Goal: Task Accomplishment & Management: Use online tool/utility

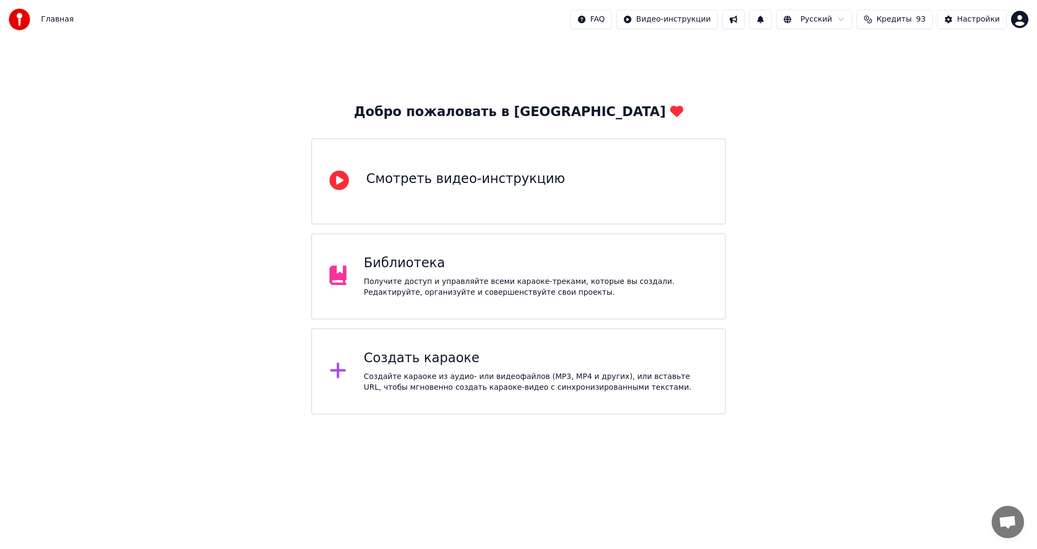
click at [443, 380] on div "Создайте караоке из аудио- или видеофайлов (MP3, MP4 и других), или вставьте UR…" at bounding box center [536, 383] width 344 height 22
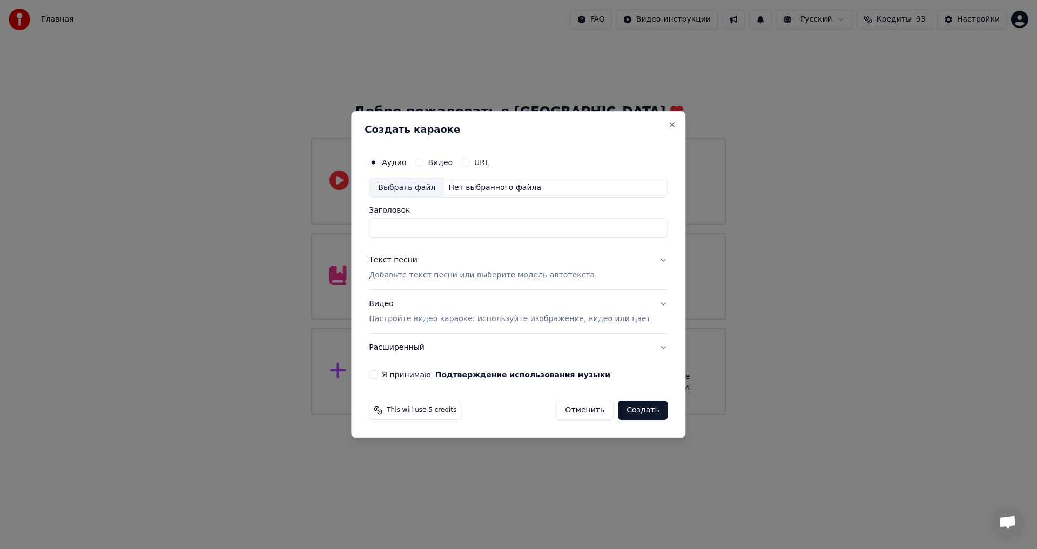
click at [484, 225] on input "Заголовок" at bounding box center [518, 228] width 299 height 19
type input "**********"
click at [515, 278] on p "Добавьте текст песни или выберите модель автотекста" at bounding box center [482, 276] width 226 height 11
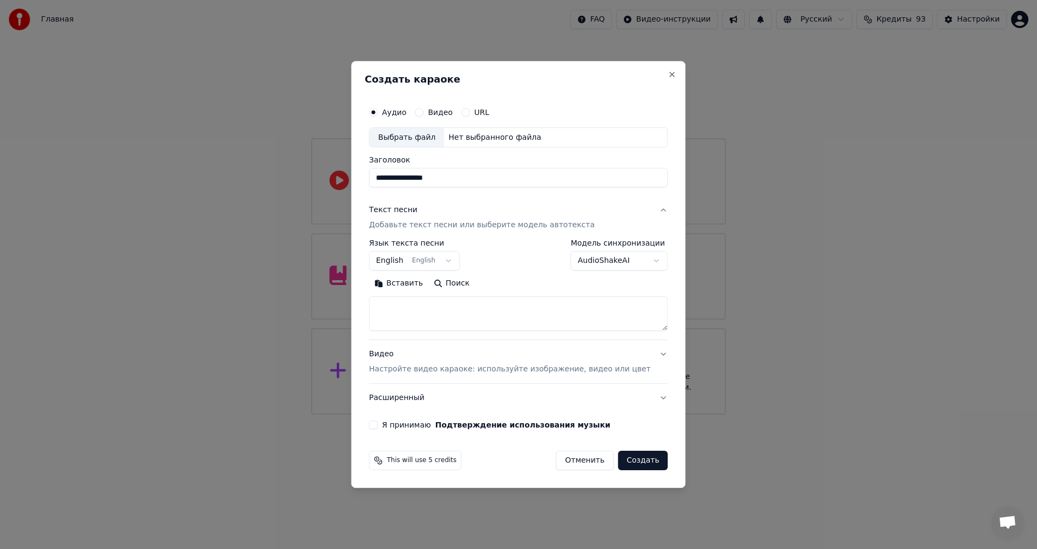
click at [439, 264] on button "English English" at bounding box center [414, 261] width 91 height 19
select select "**"
click at [435, 315] on textarea at bounding box center [518, 314] width 299 height 35
click at [454, 315] on textarea at bounding box center [518, 314] width 299 height 35
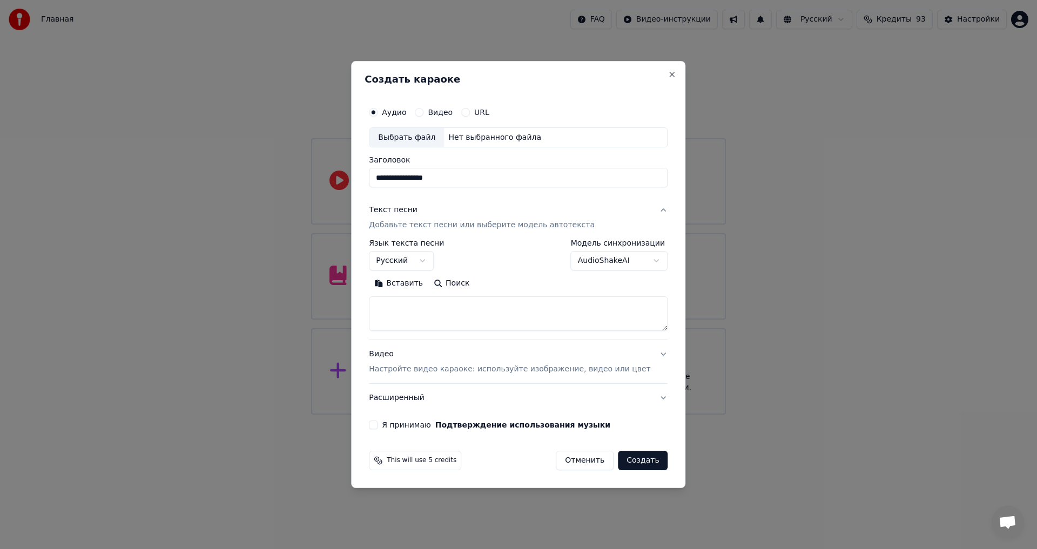
paste textarea "**********"
type textarea "**********"
click at [377, 424] on button "Я принимаю Подтверждение использования музыки" at bounding box center [373, 425] width 9 height 9
click at [464, 365] on p "Настройте видео караоке: используйте изображение, видео или цвет" at bounding box center [509, 369] width 281 height 11
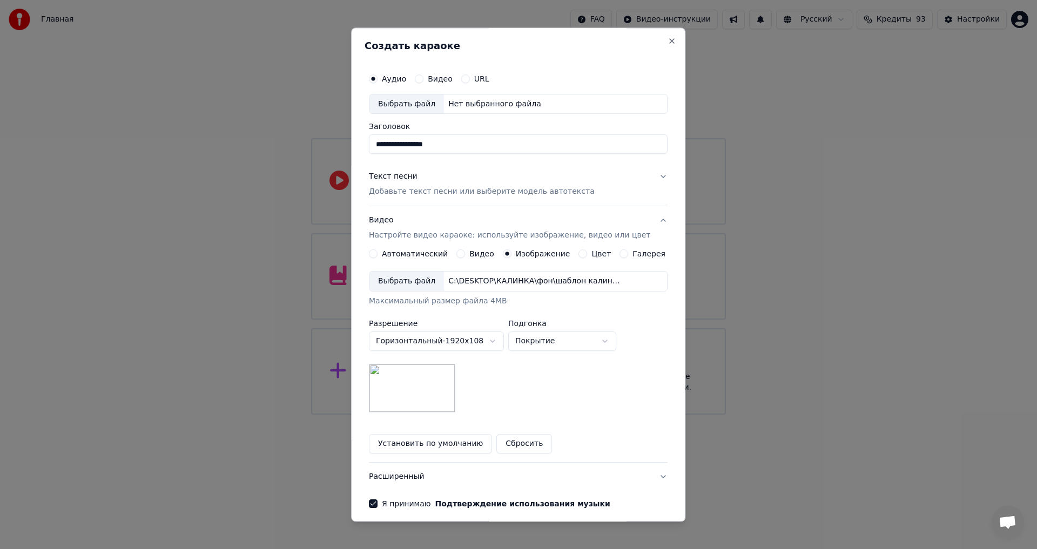
click at [427, 403] on img at bounding box center [412, 388] width 86 height 49
click at [422, 440] on button "Установить по умолчанию" at bounding box center [430, 444] width 123 height 19
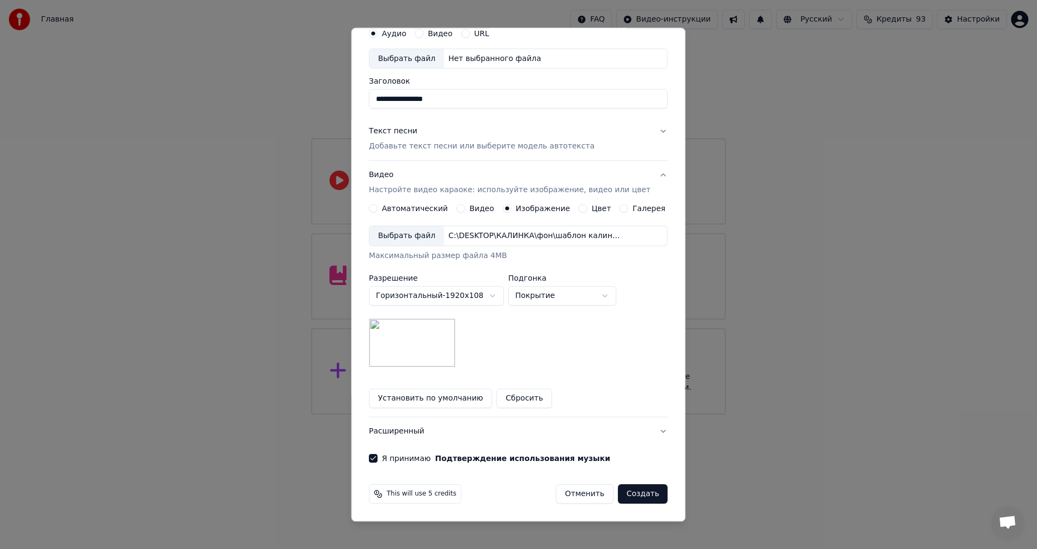
click at [631, 490] on button "Создать" at bounding box center [643, 494] width 50 height 19
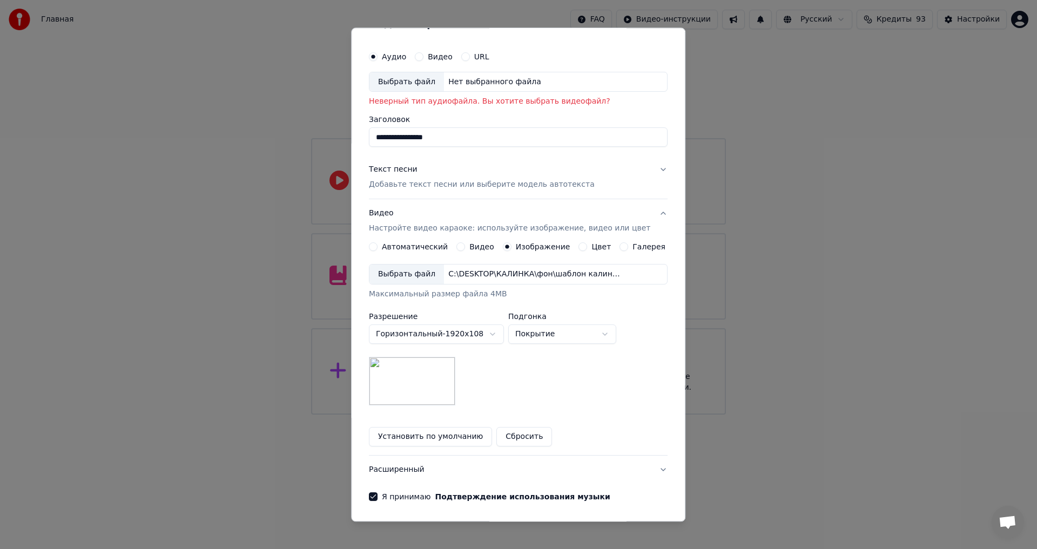
scroll to position [0, 0]
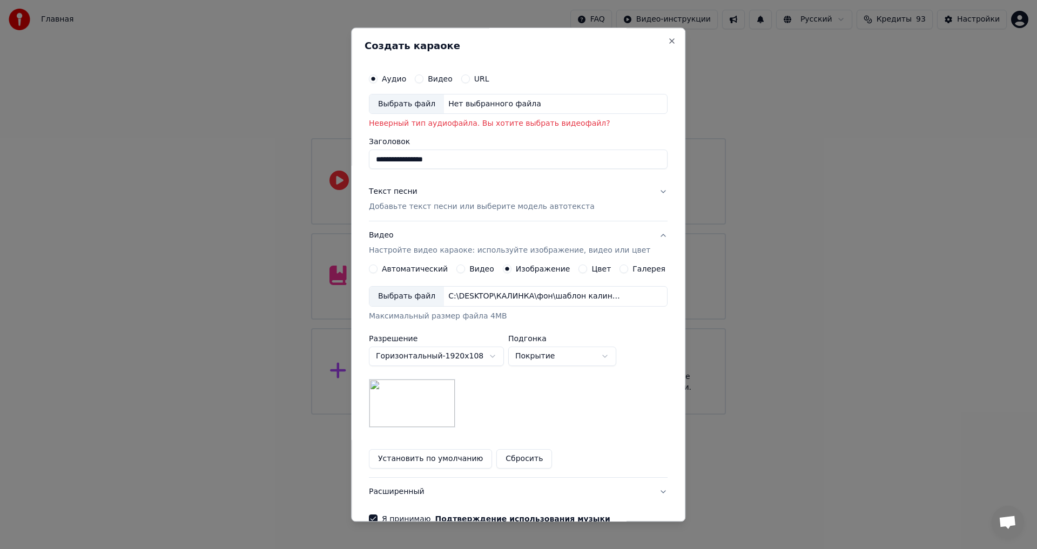
click at [425, 106] on div "Выбрать файл" at bounding box center [406, 103] width 75 height 19
type input "**********"
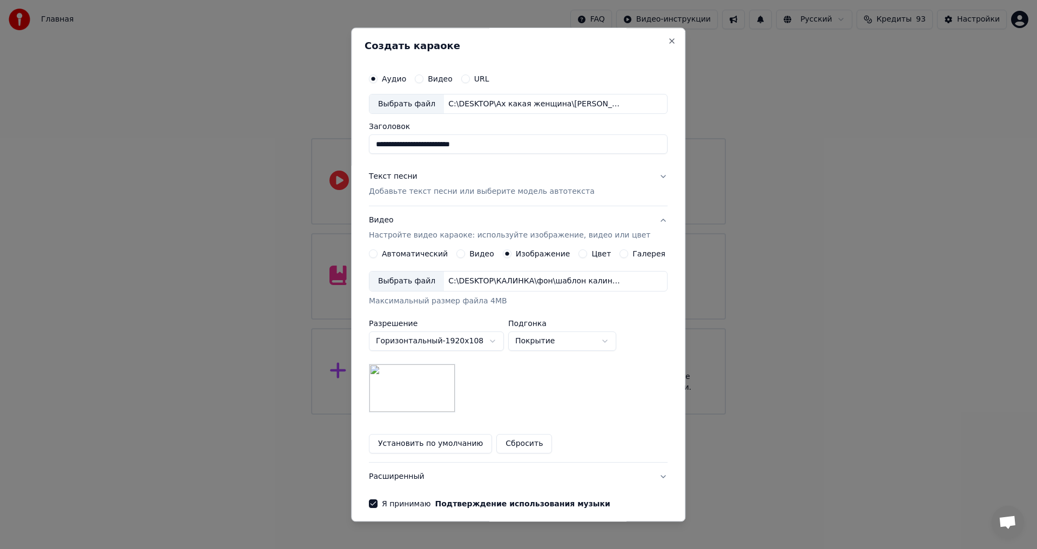
scroll to position [45, 0]
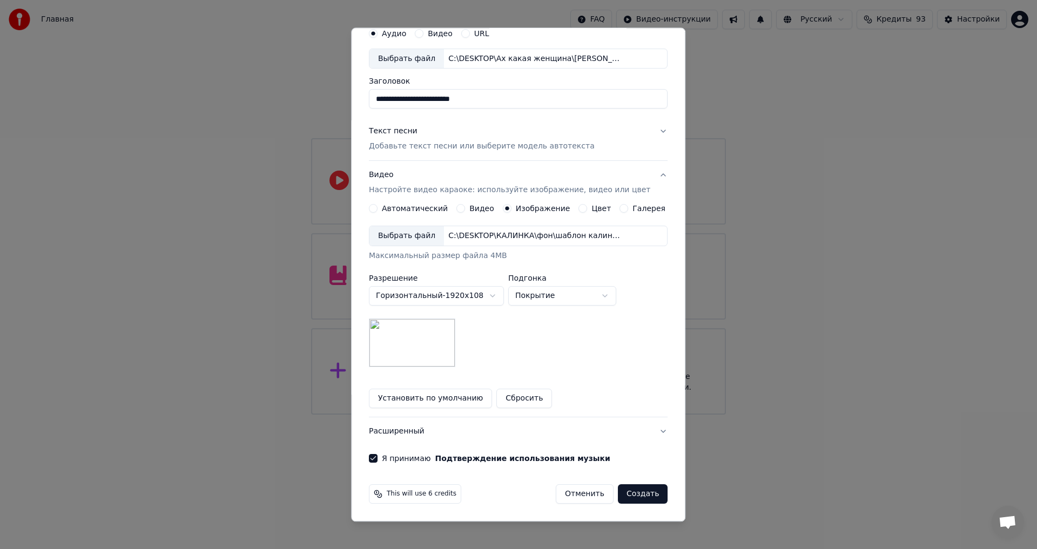
click at [634, 489] on button "Создать" at bounding box center [643, 494] width 50 height 19
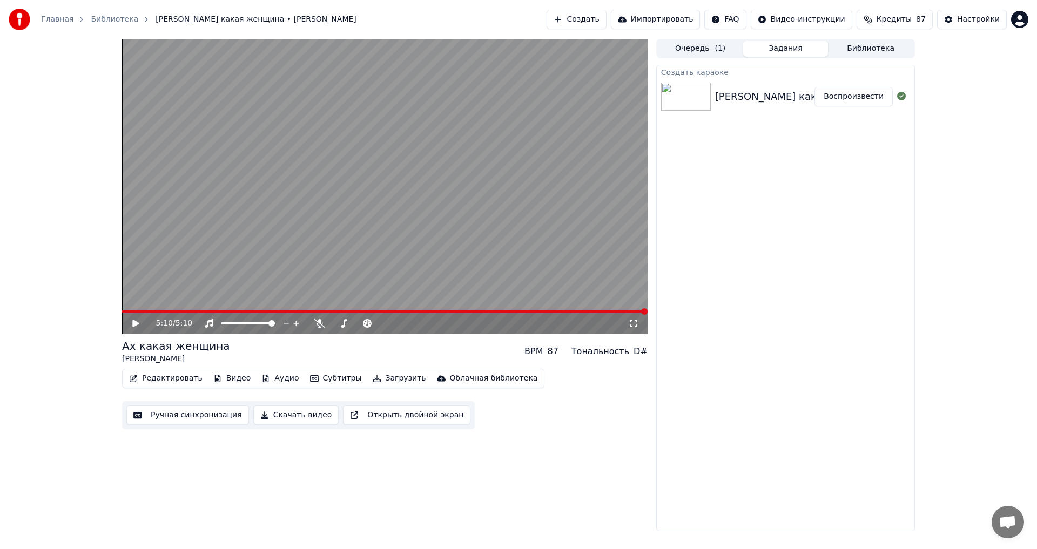
click at [135, 322] on icon at bounding box center [135, 324] width 6 height 8
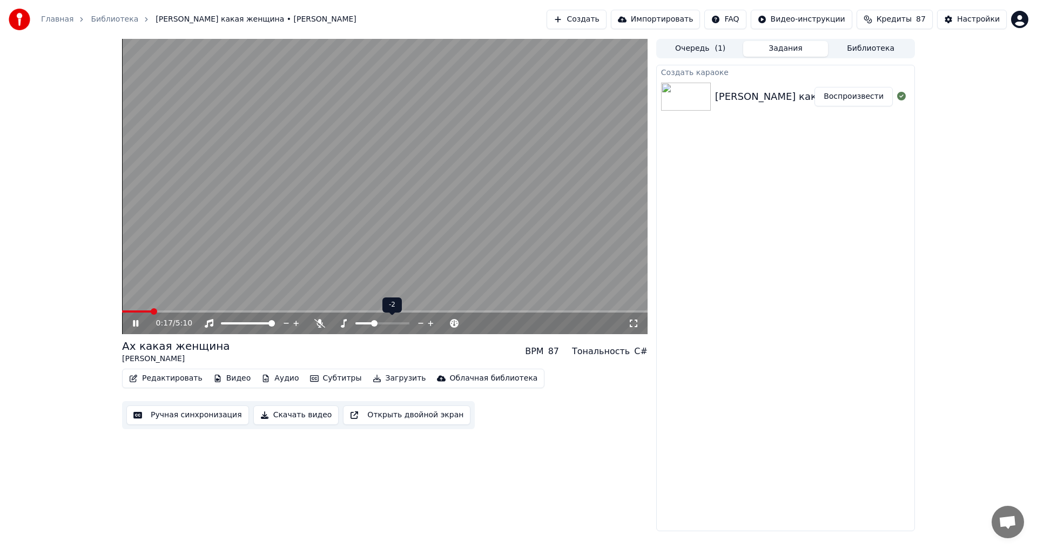
click at [371, 324] on span at bounding box center [364, 323] width 18 height 2
click at [379, 327] on span at bounding box center [378, 323] width 6 height 6
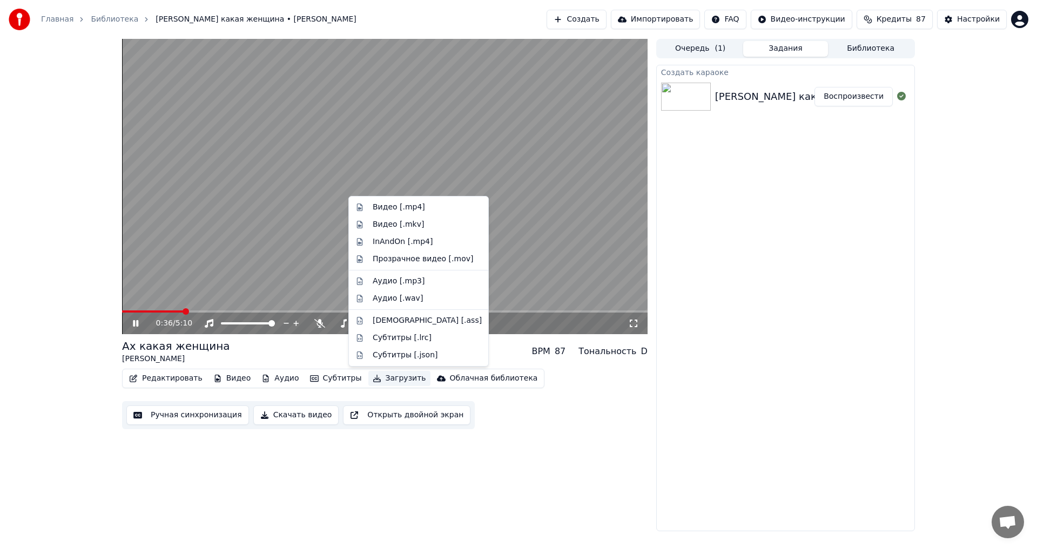
click at [384, 378] on button "Загрузить" at bounding box center [399, 378] width 62 height 15
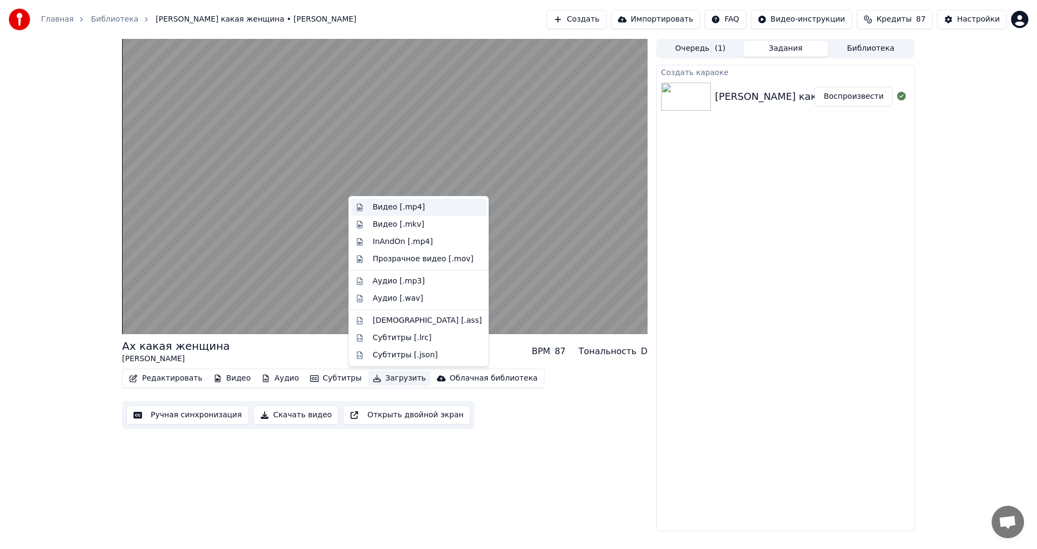
click at [382, 208] on div "Видео [.mp4]" at bounding box center [399, 207] width 52 height 11
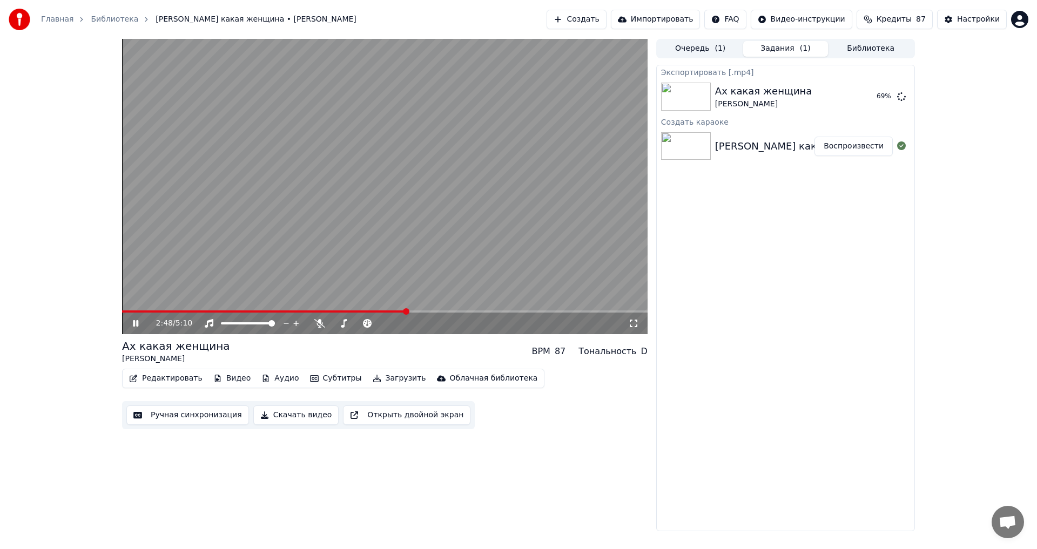
click at [407, 310] on span at bounding box center [264, 311] width 285 height 2
click at [371, 327] on span at bounding box center [369, 323] width 6 height 6
click at [402, 311] on span at bounding box center [262, 311] width 280 height 2
click at [355, 325] on span at bounding box center [355, 323] width 6 height 6
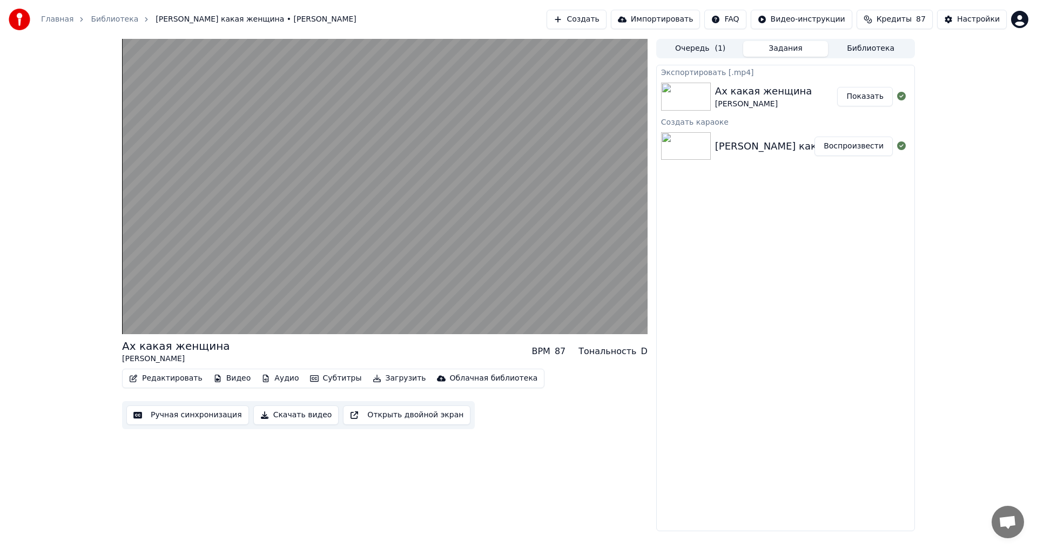
click at [300, 417] on button "Скачать видео" at bounding box center [296, 415] width 86 height 19
